Goal: Information Seeking & Learning: Find specific fact

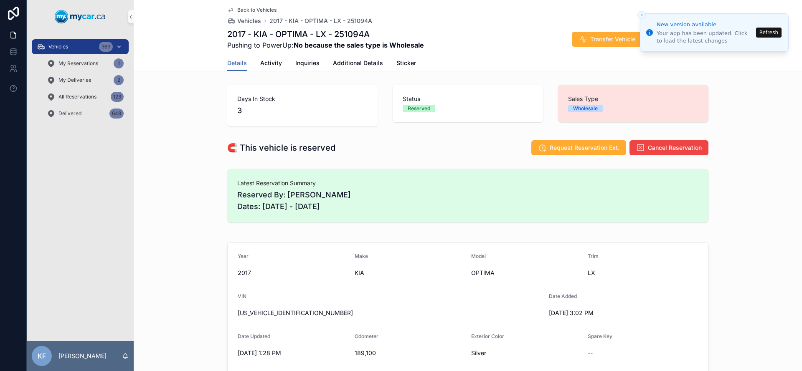
click at [63, 46] on span "Vehicles" at bounding box center [58, 46] width 20 height 7
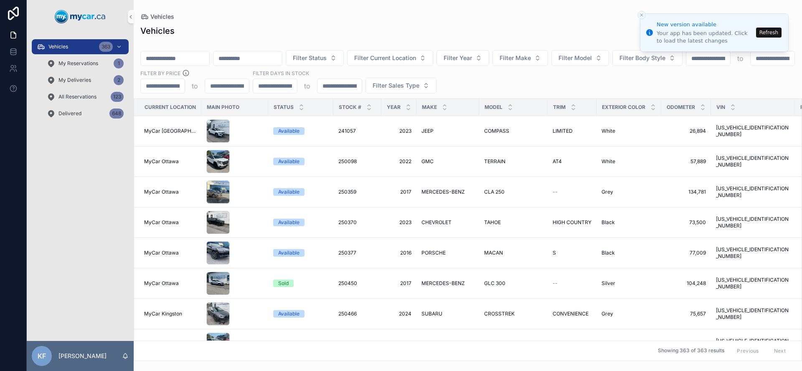
click at [641, 16] on icon "Close toast" at bounding box center [641, 15] width 5 height 5
click at [531, 54] on span "Filter Make" at bounding box center [514, 58] width 31 height 8
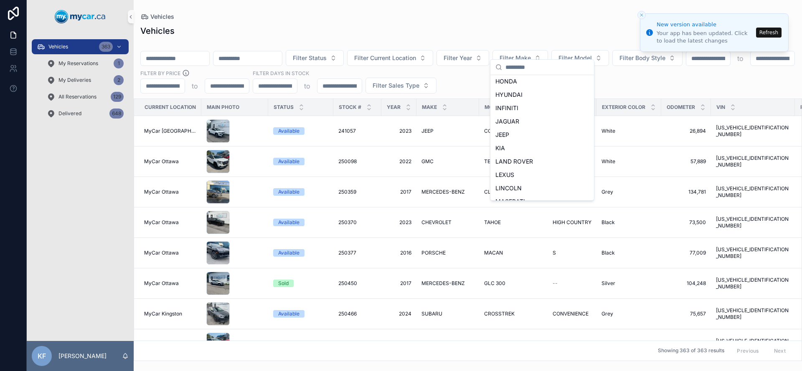
scroll to position [205, 0]
click at [512, 133] on div "KIA" at bounding box center [542, 131] width 100 height 13
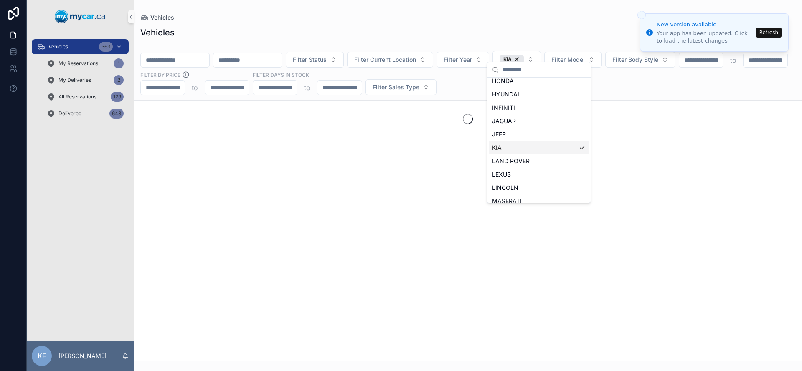
scroll to position [219, 0]
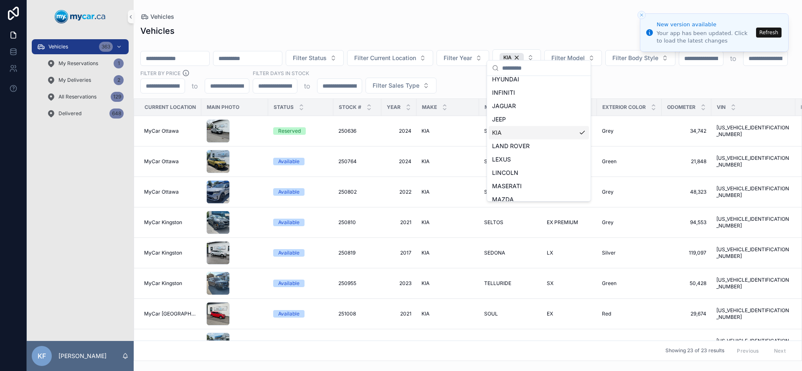
click at [431, 25] on div "Vehicles" at bounding box center [467, 31] width 655 height 12
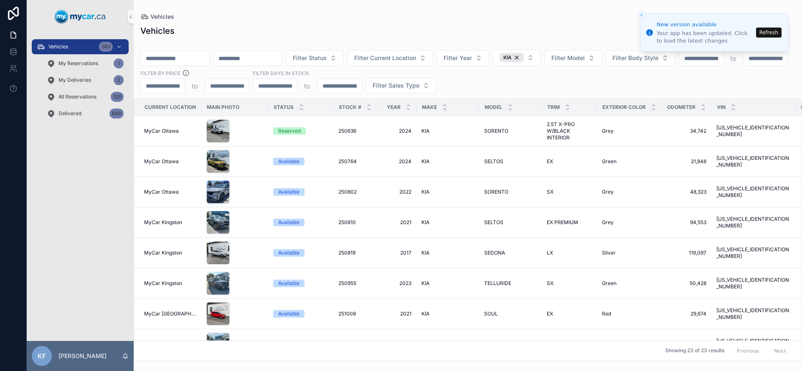
scroll to position [322, 0]
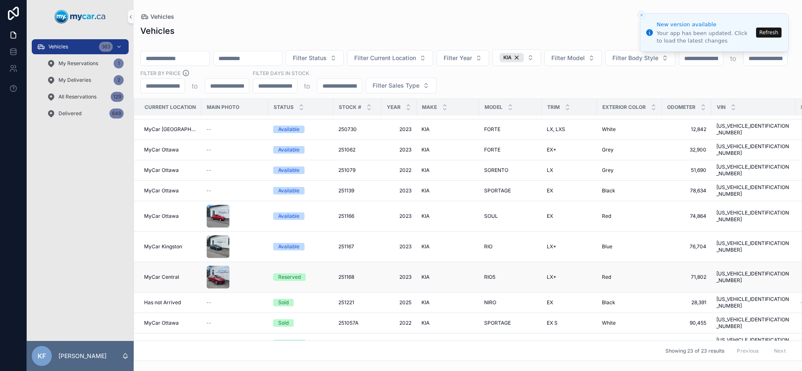
click at [285, 274] on div "Reserved" at bounding box center [289, 278] width 23 height 8
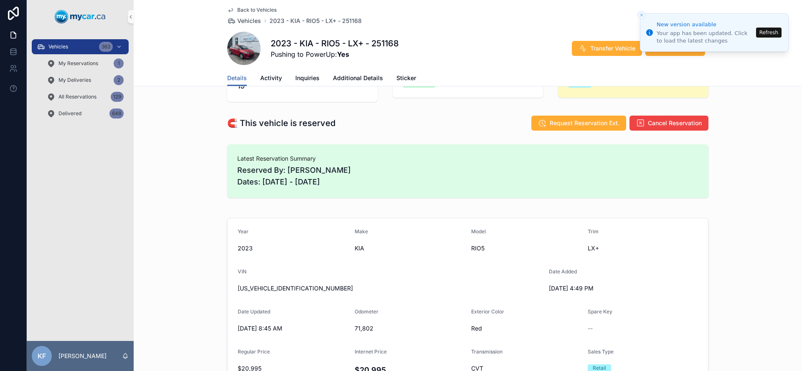
scroll to position [79, 0]
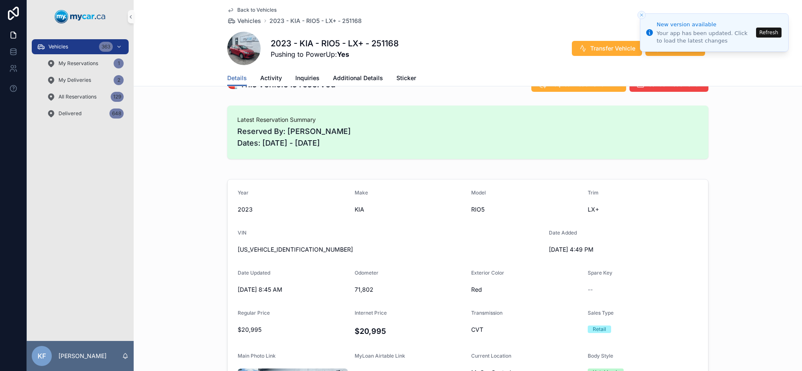
click at [264, 248] on span "[US_VEHICLE_IDENTIFICATION_NUMBER]" at bounding box center [390, 250] width 304 height 8
copy span "[US_VEHICLE_IDENTIFICATION_NUMBER]"
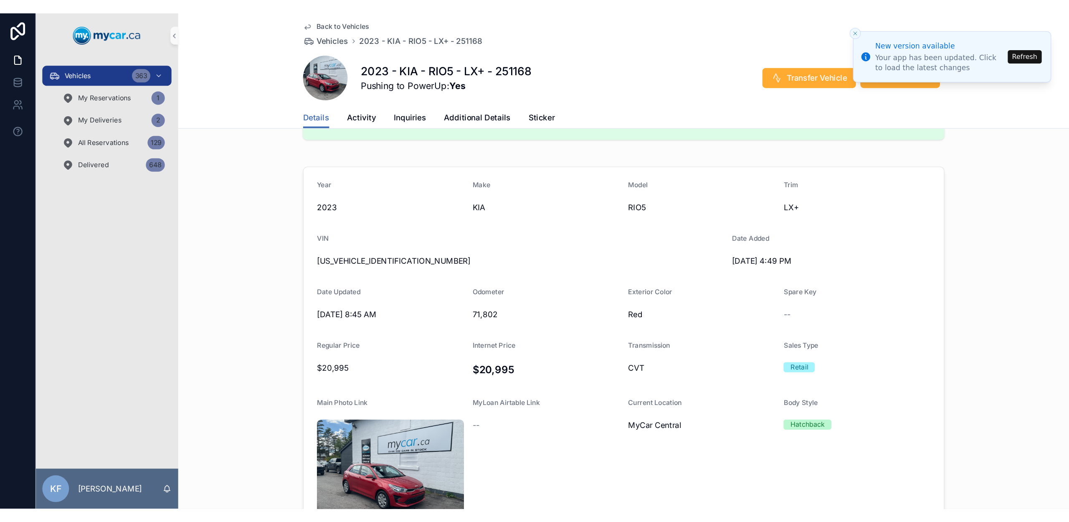
scroll to position [142, 0]
